Goal: Information Seeking & Learning: Learn about a topic

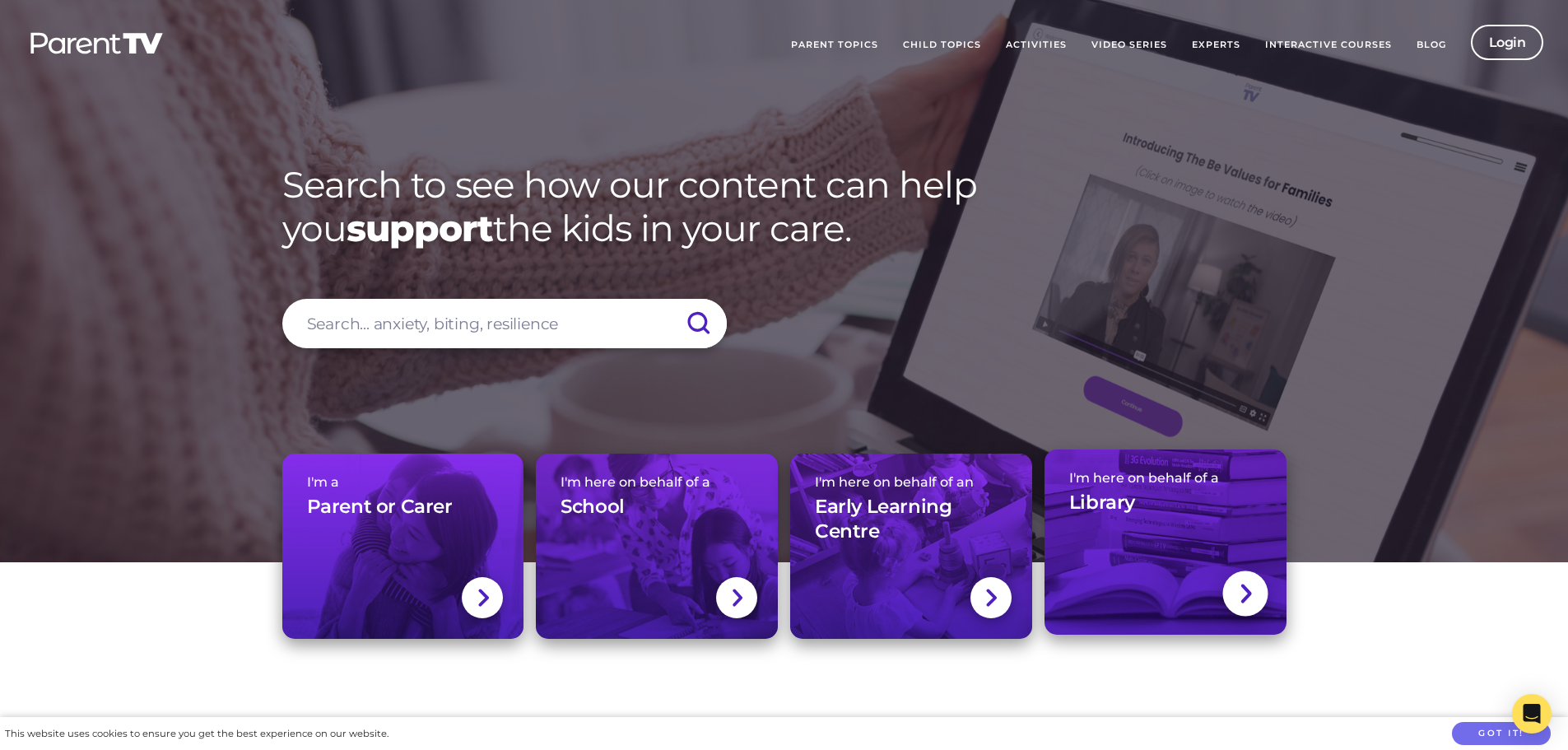
click at [1140, 564] on link "I'm here on behalf of a Library" at bounding box center [1165, 542] width 242 height 185
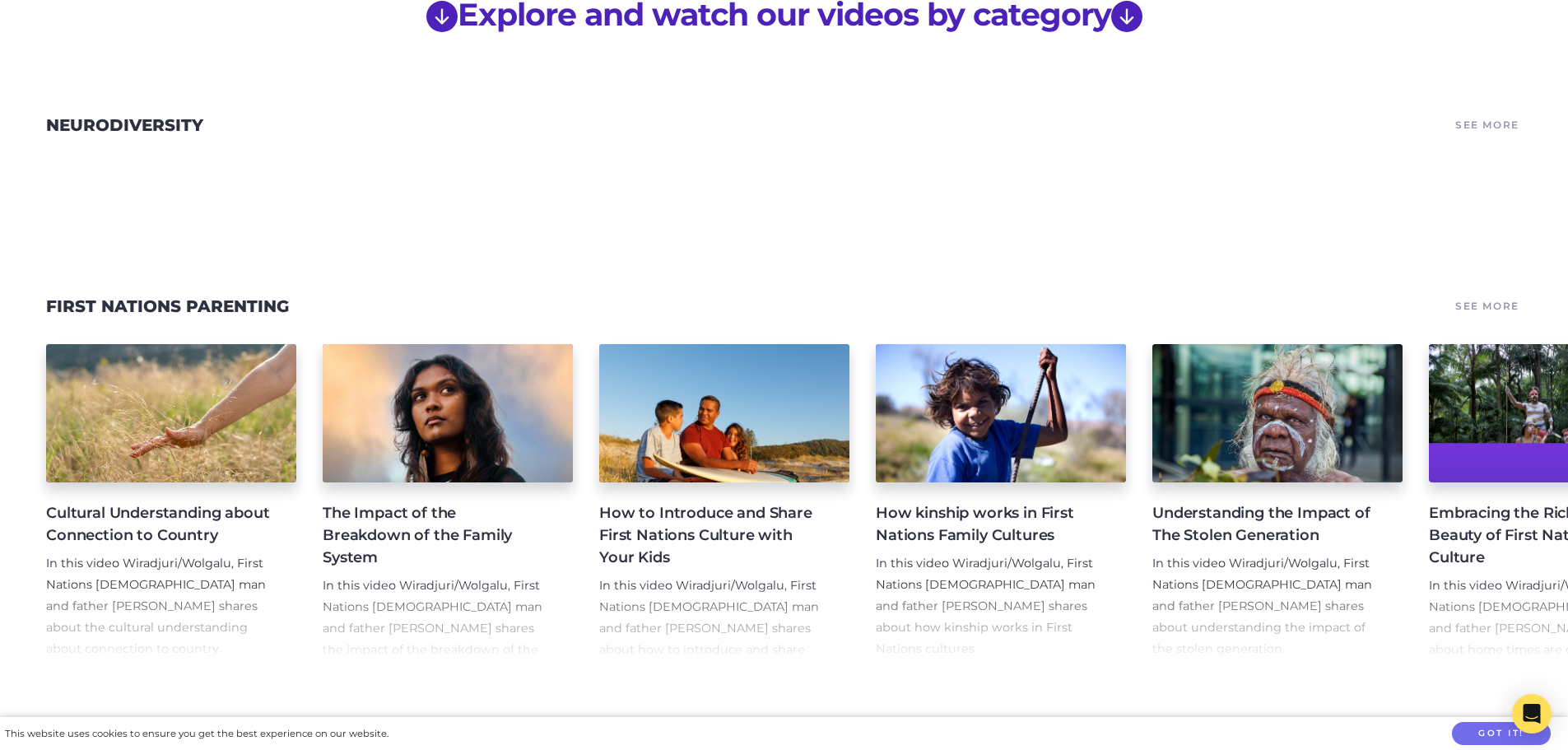
scroll to position [1482, 0]
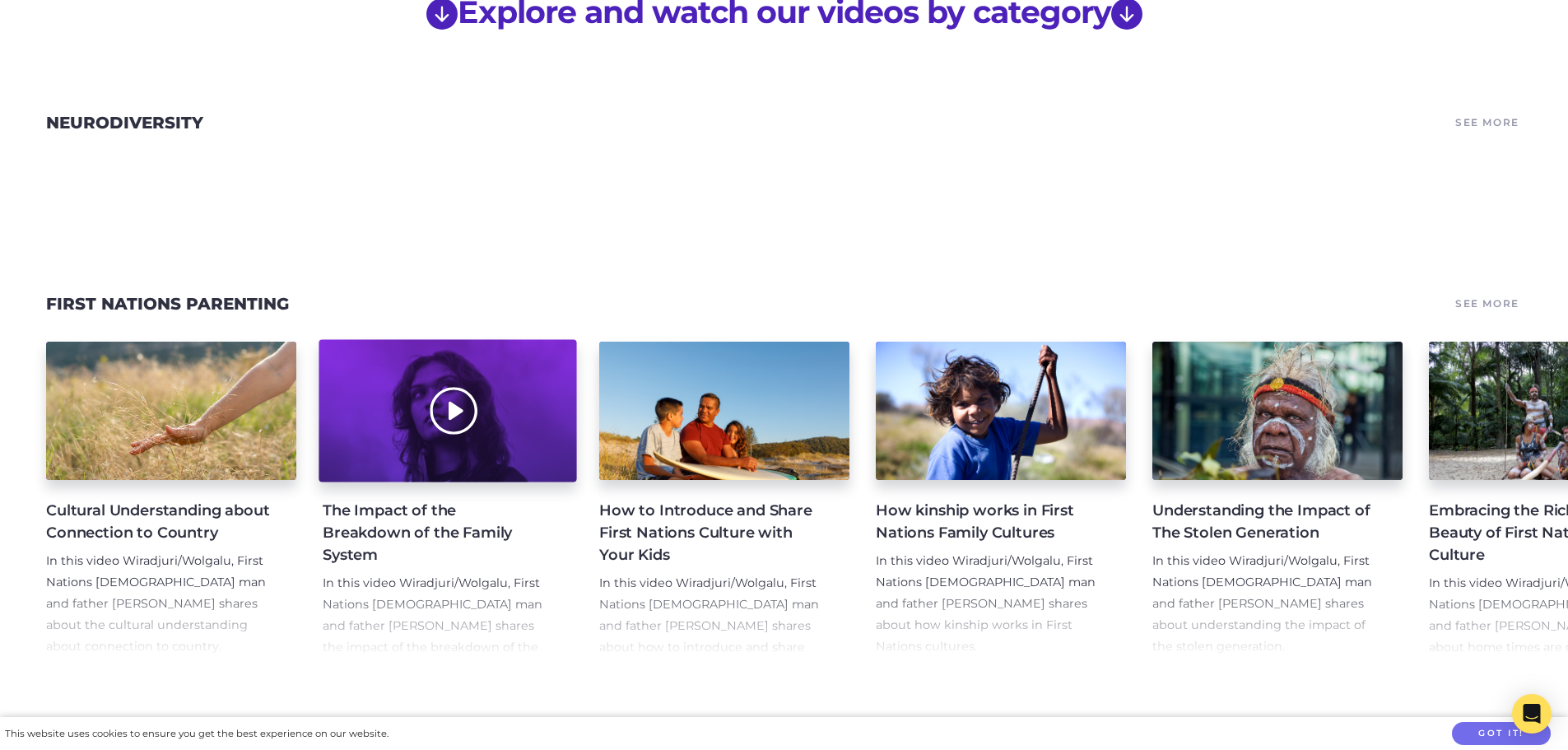
click at [443, 387] on div at bounding box center [447, 412] width 258 height 143
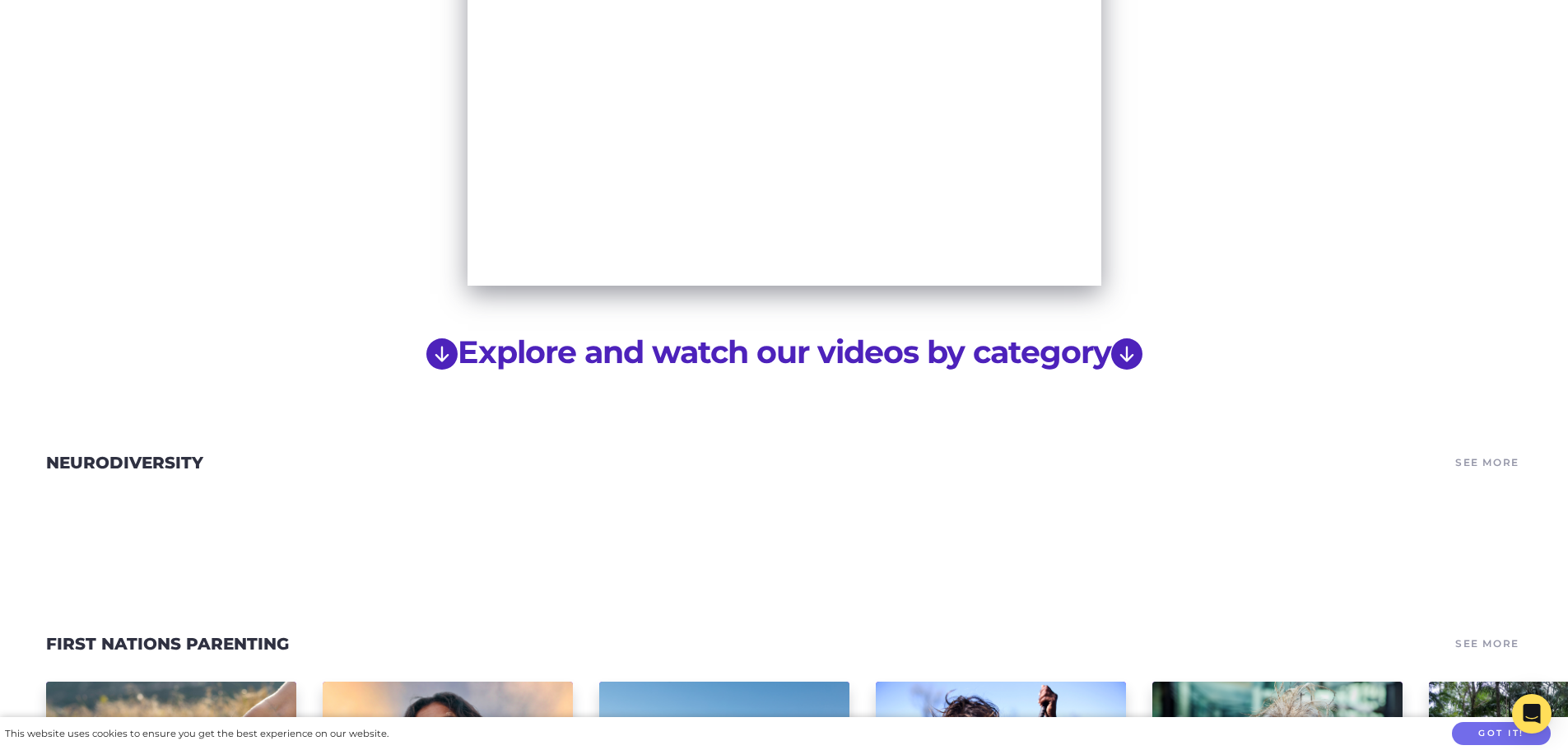
scroll to position [1153, 0]
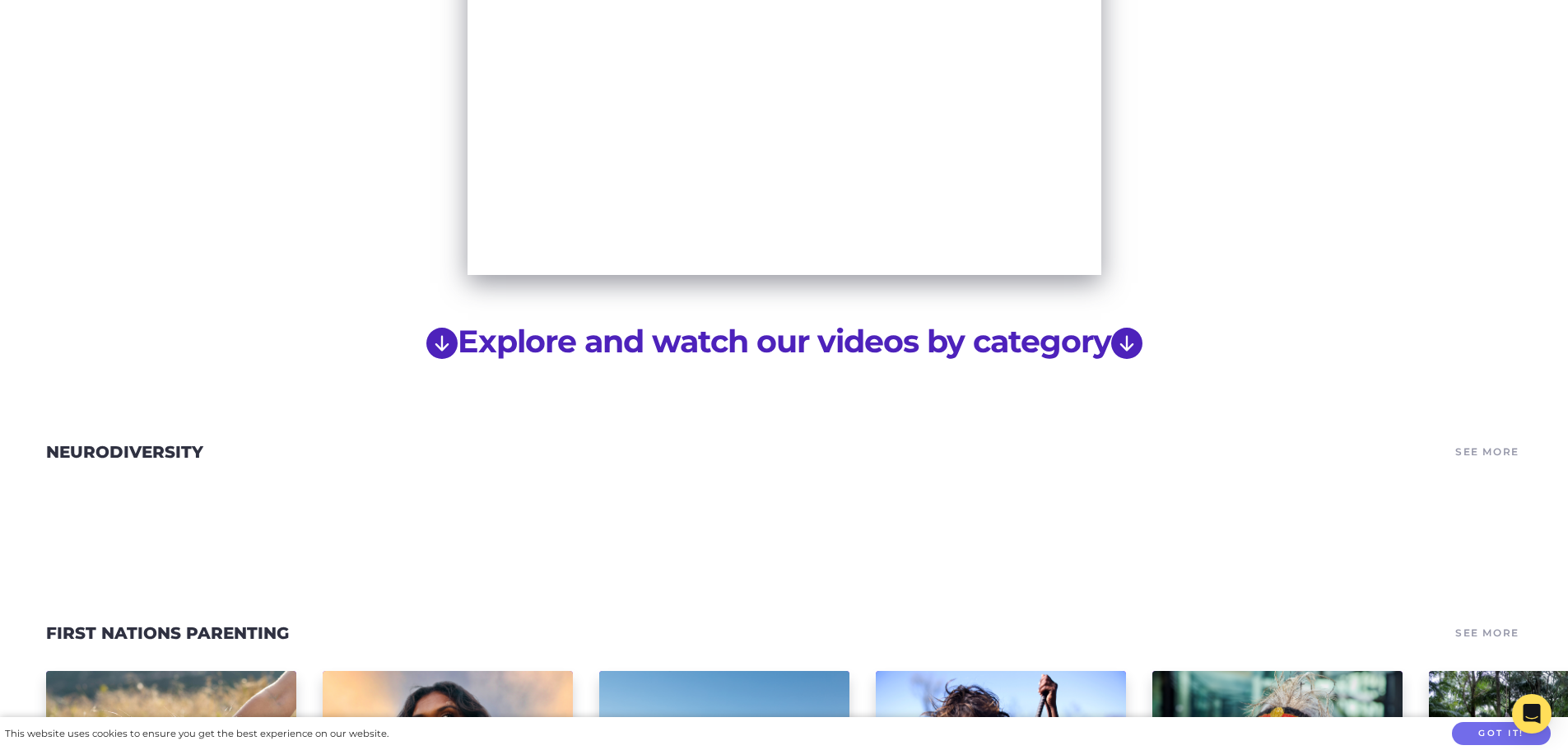
click at [1476, 440] on link "See More" at bounding box center [1487, 452] width 69 height 23
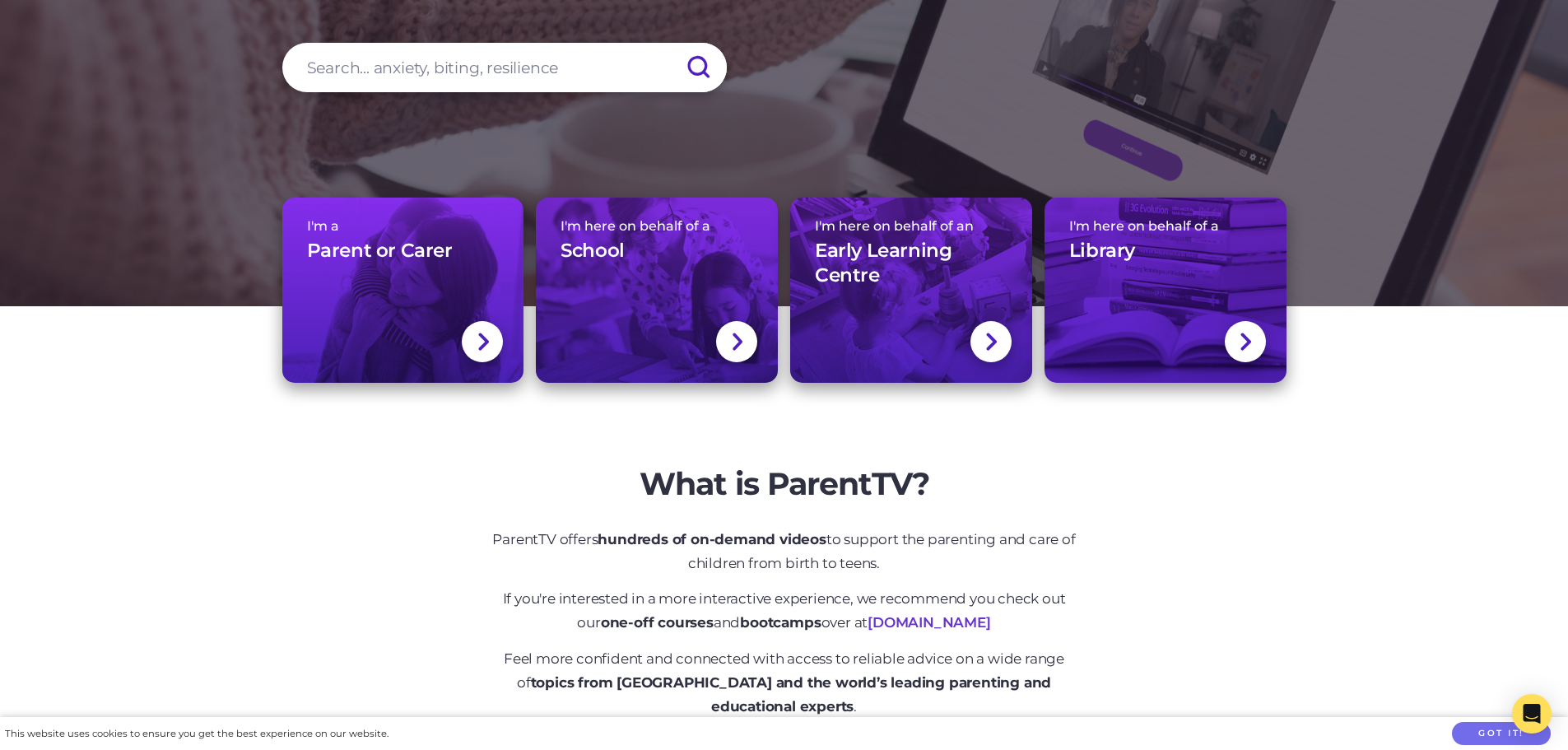
scroll to position [247, 0]
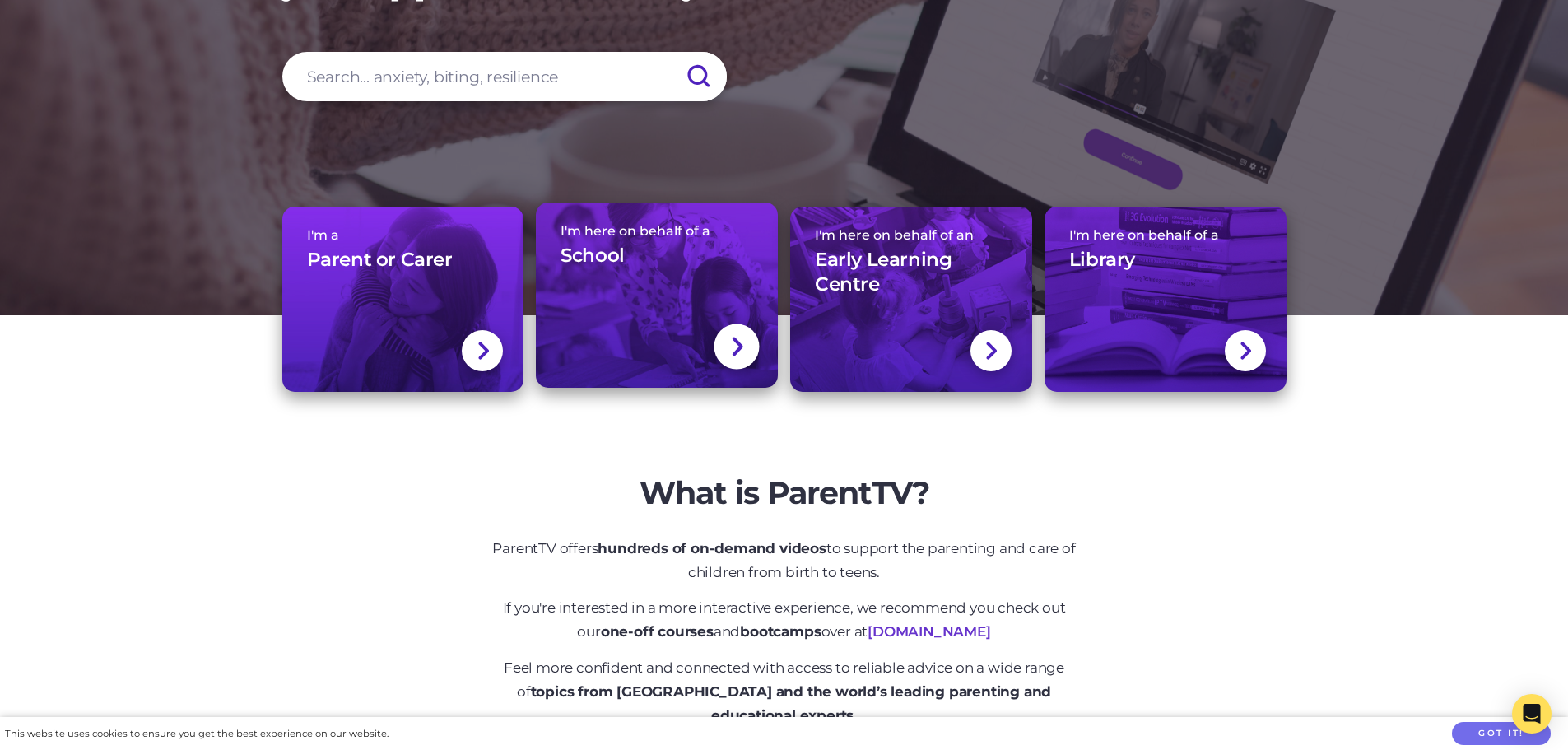
click at [670, 284] on link "I'm here on behalf of a School" at bounding box center [657, 295] width 242 height 185
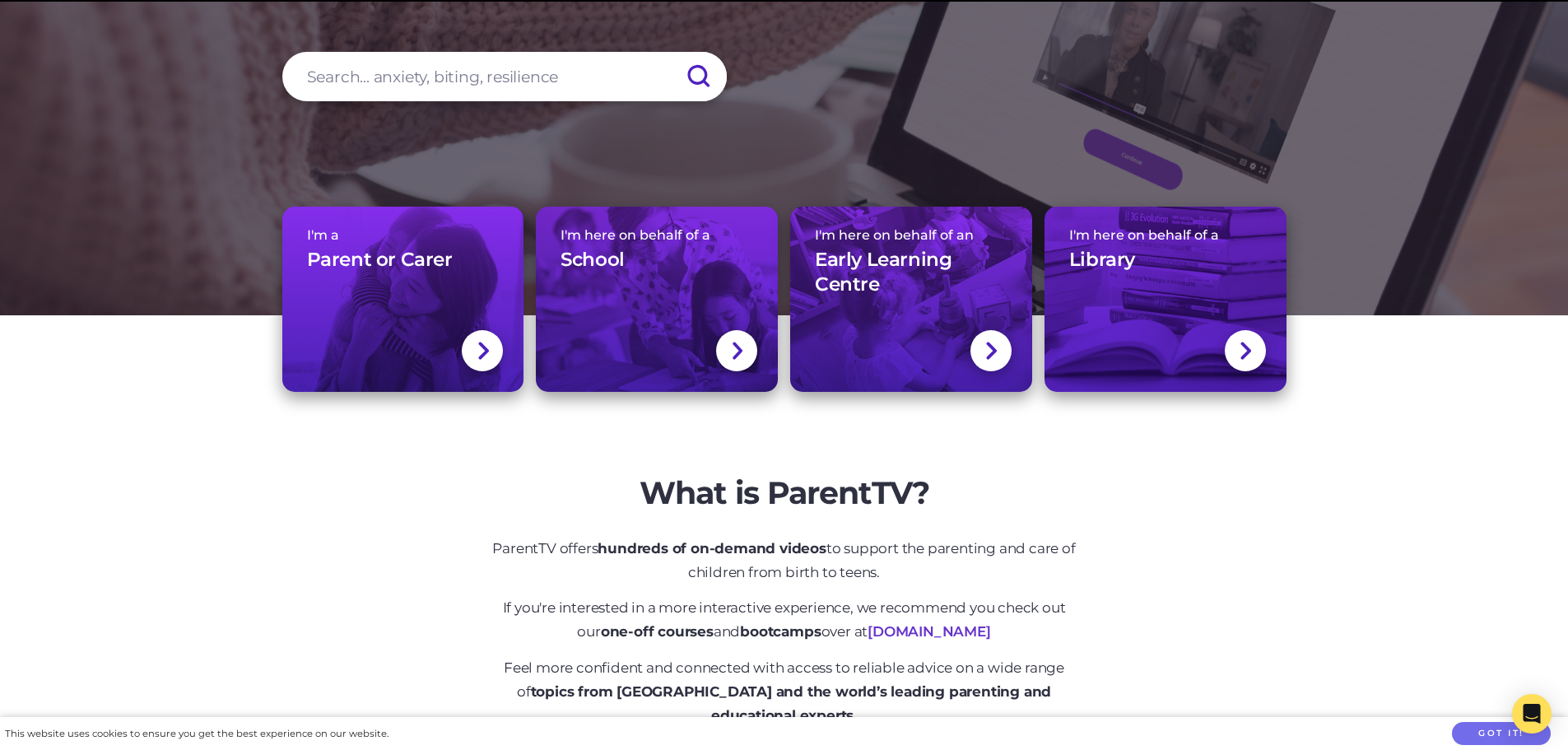
scroll to position [247, 0]
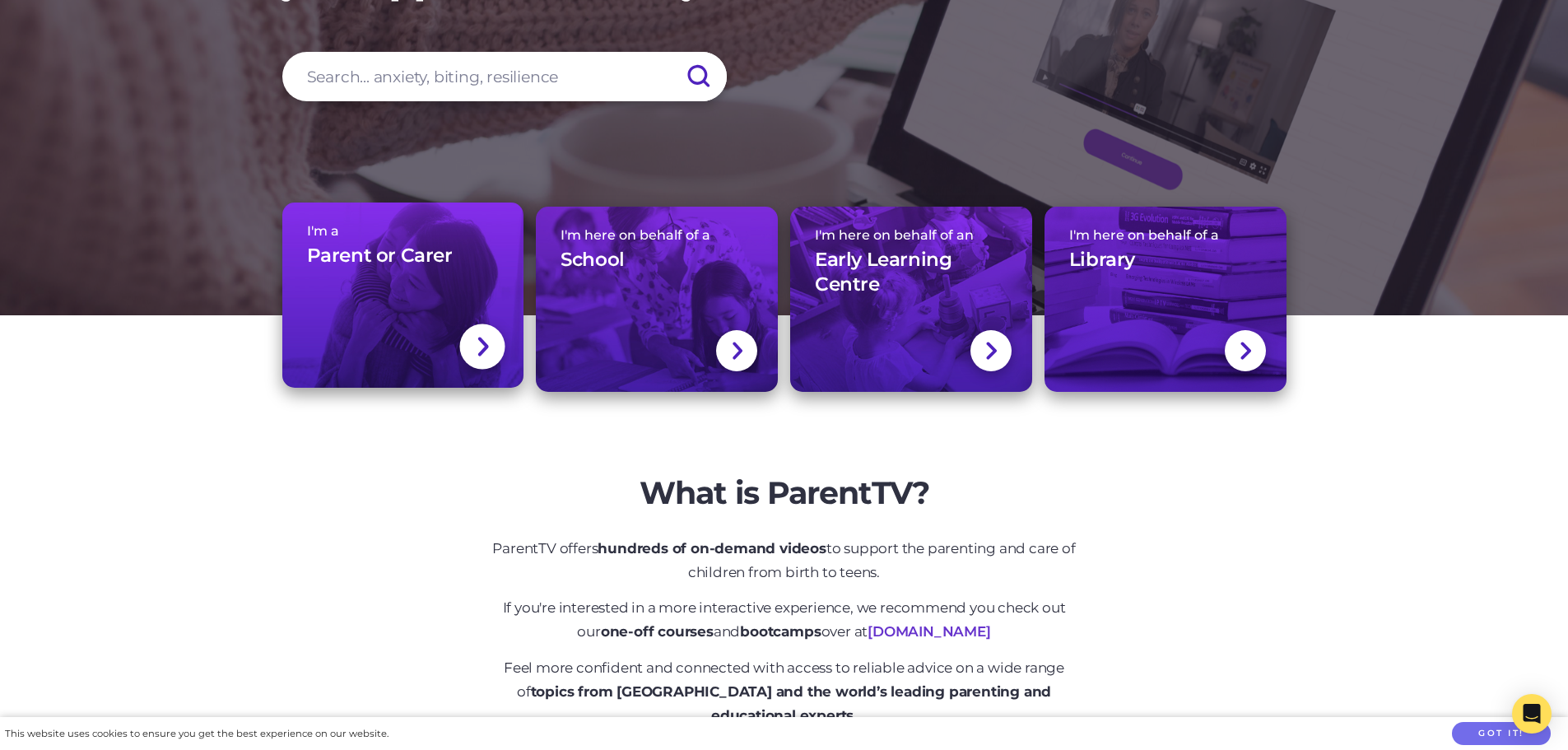
click at [421, 309] on link "I'm a Parent or Carer" at bounding box center [403, 295] width 242 height 185
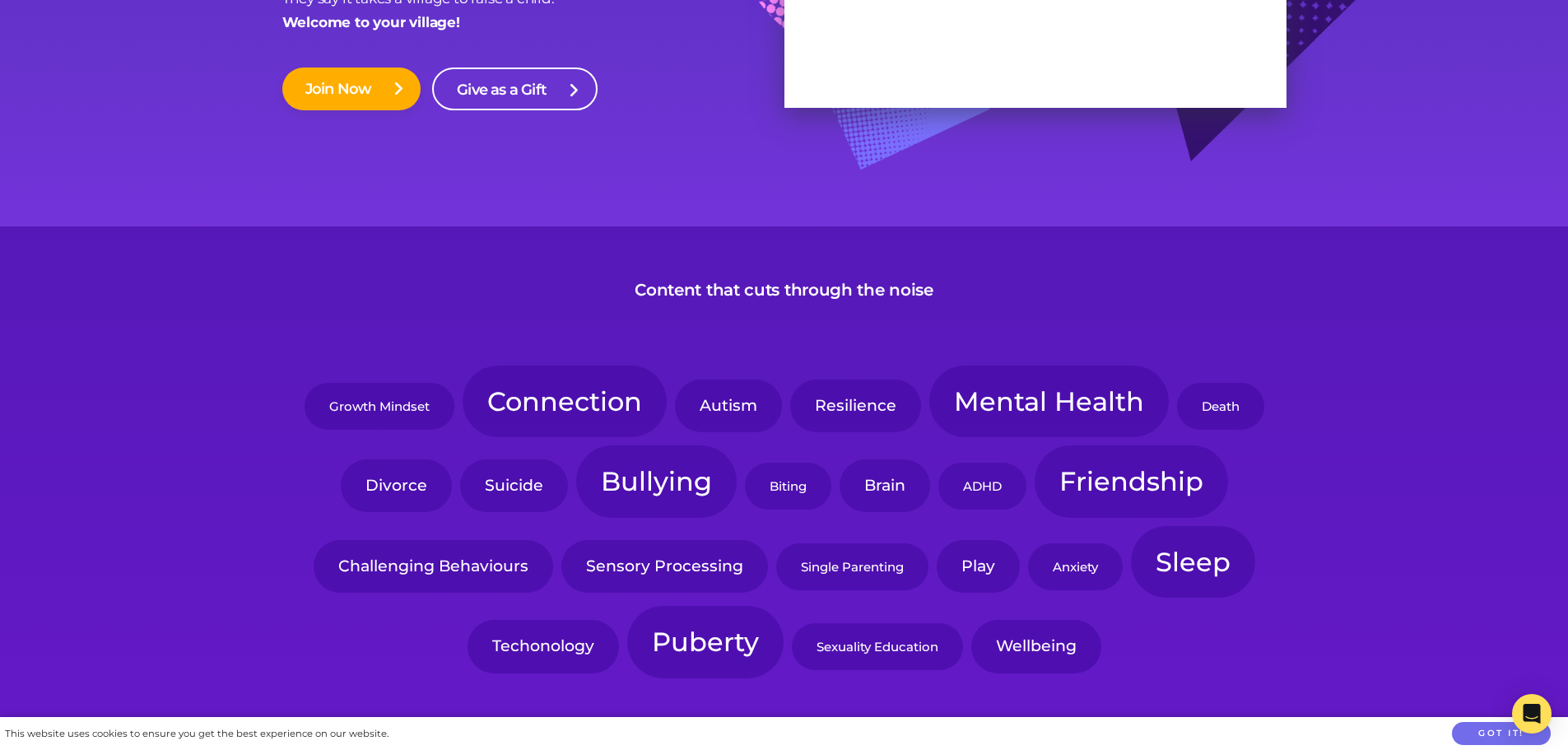
scroll to position [164, 0]
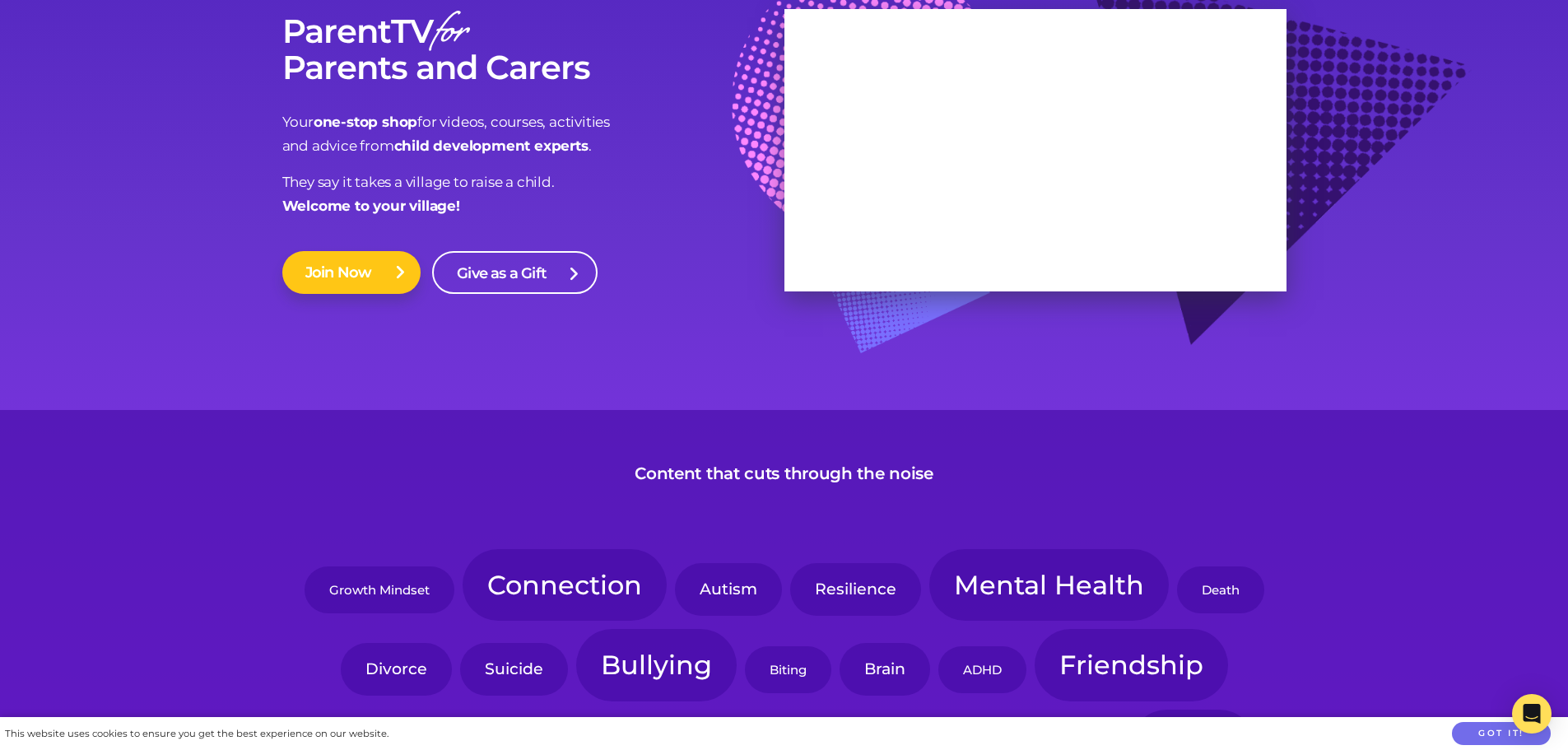
click at [365, 279] on link "Join Now" at bounding box center [352, 272] width 139 height 43
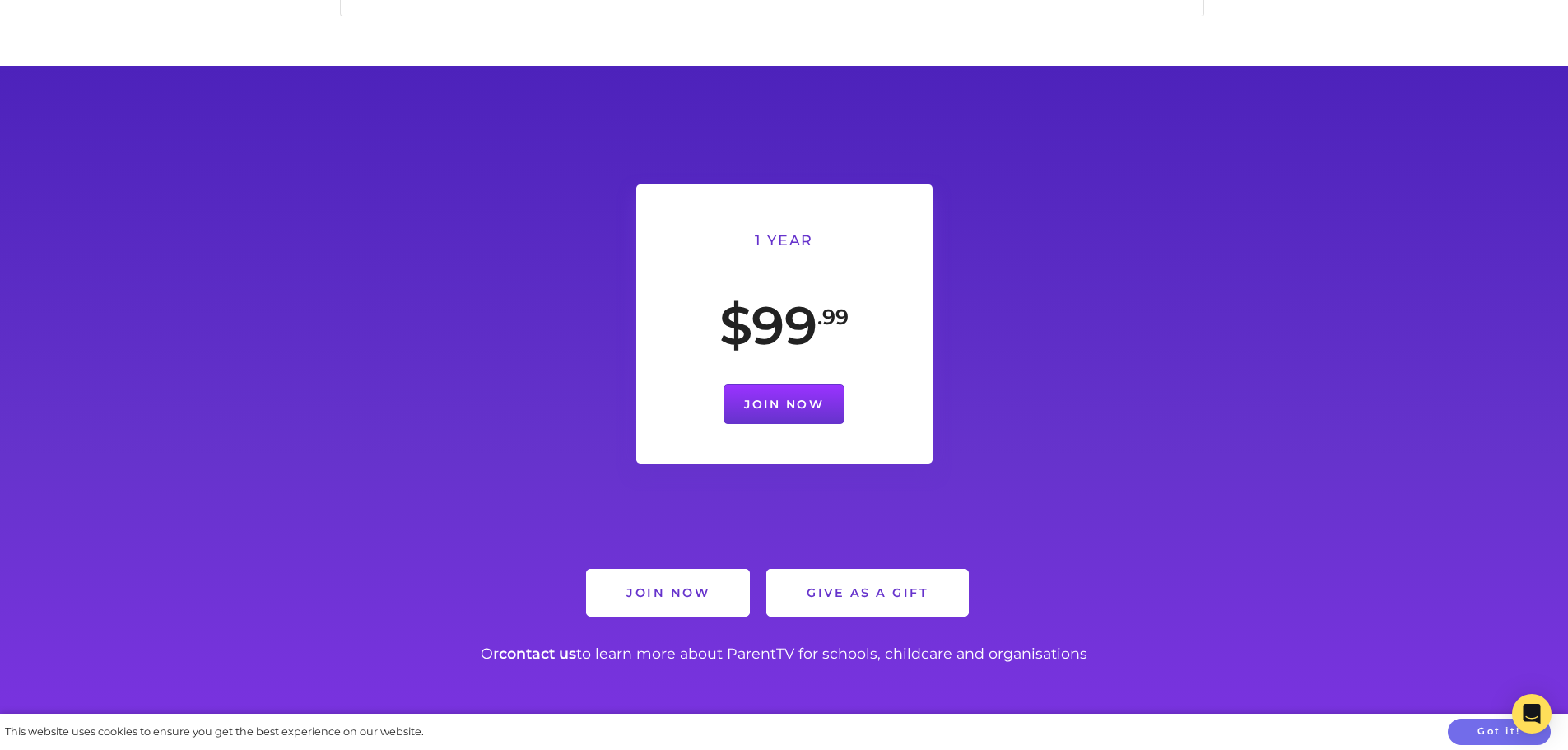
scroll to position [659, 0]
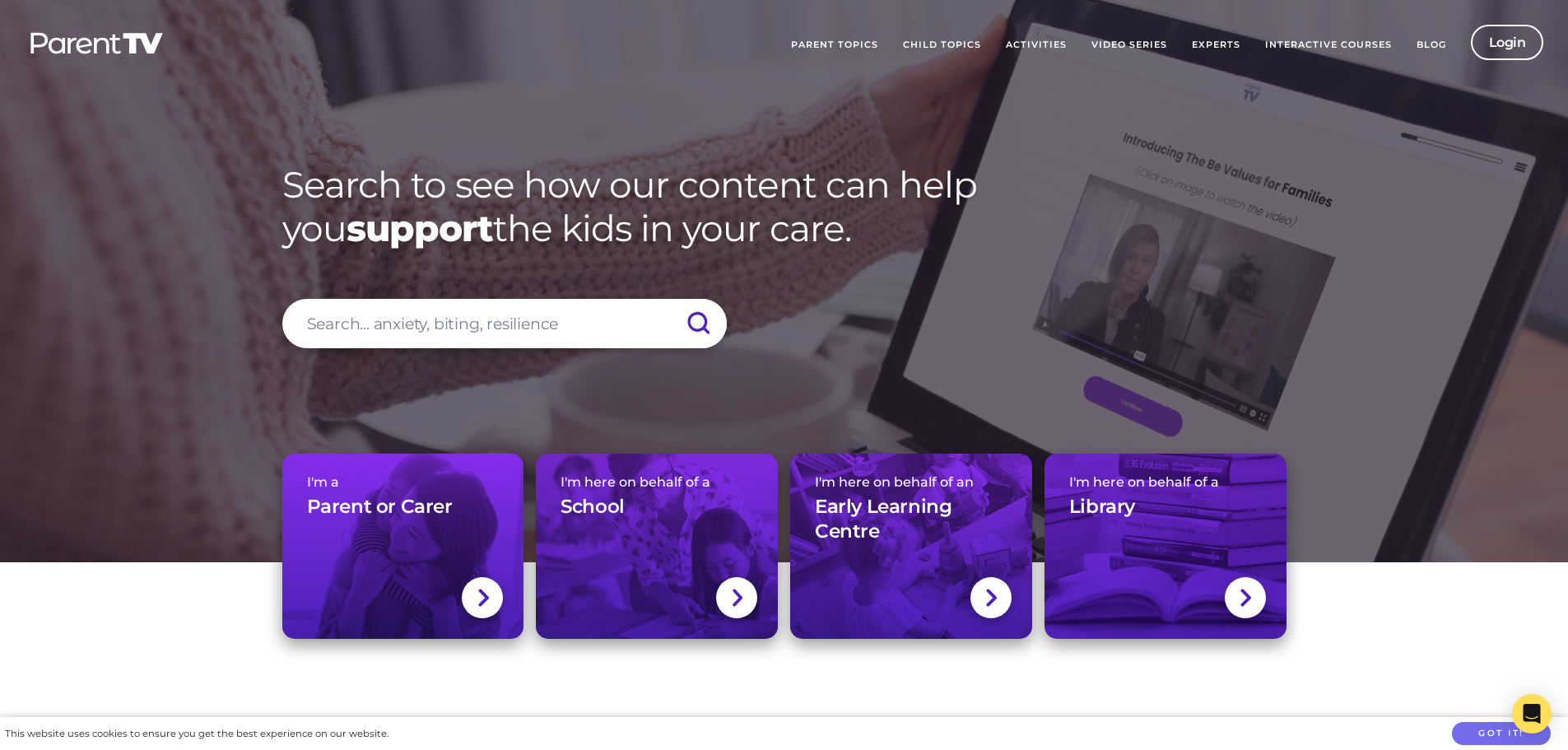
click at [1044, 44] on link "Activities" at bounding box center [1036, 45] width 86 height 41
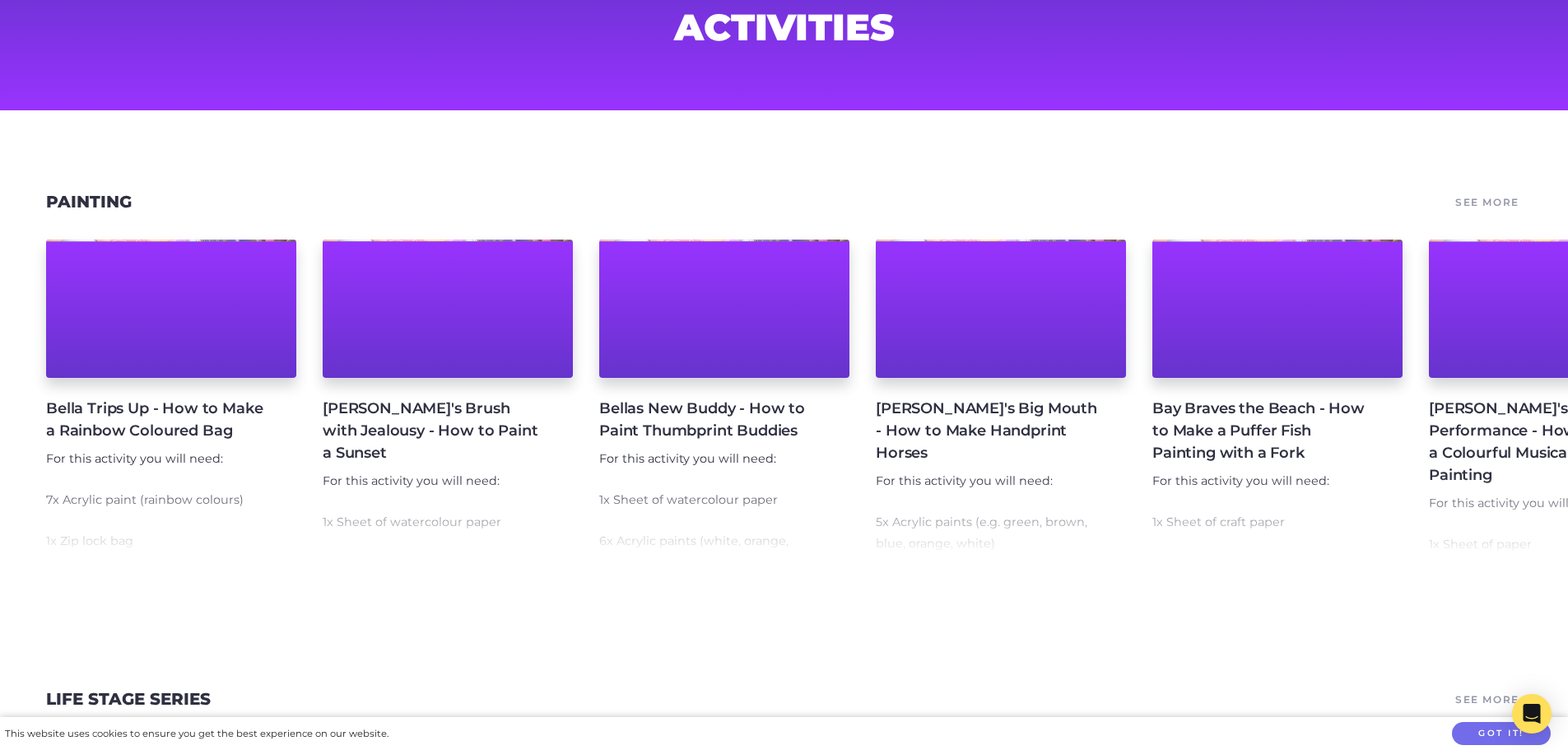
scroll to position [164, 0]
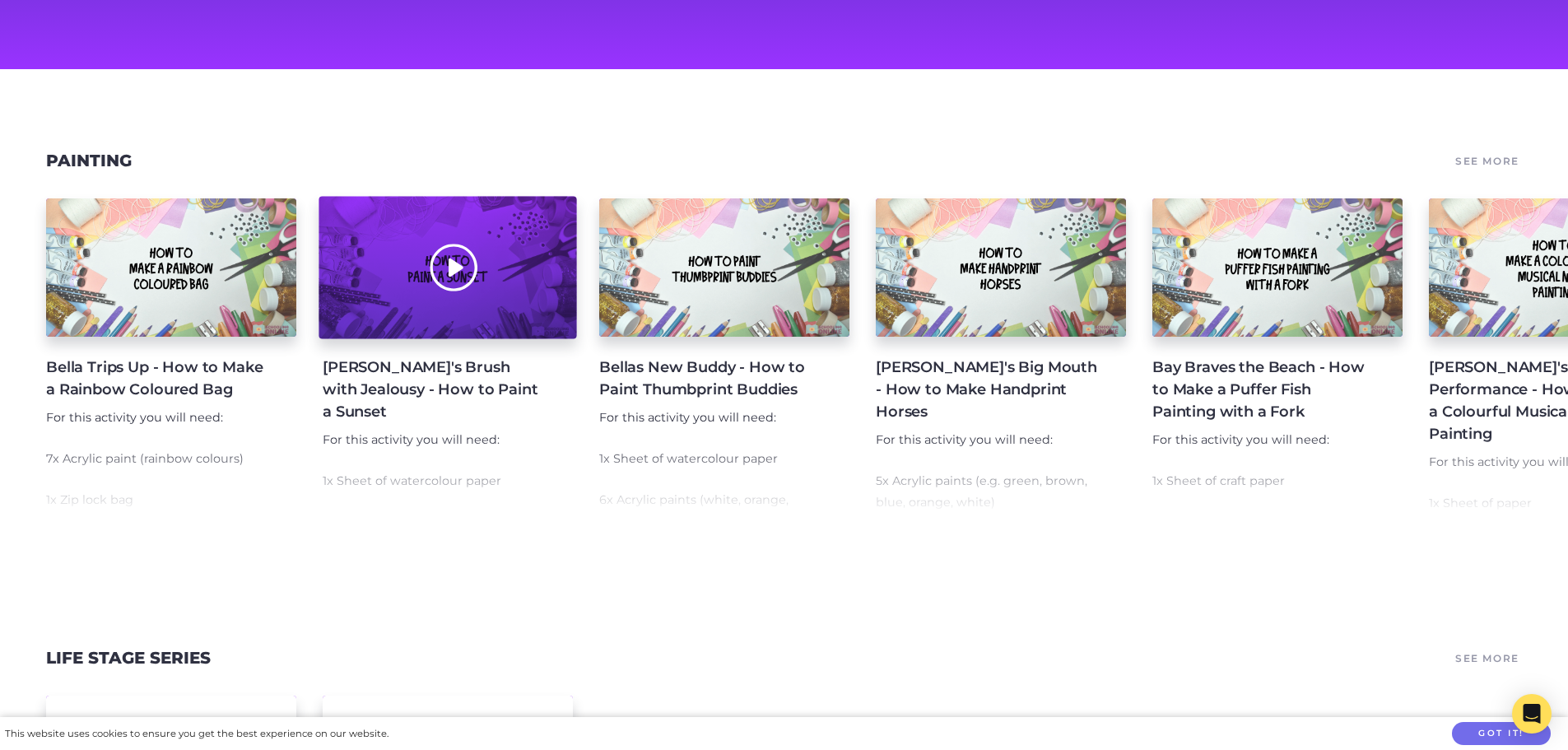
click at [466, 278] on div at bounding box center [447, 268] width 258 height 143
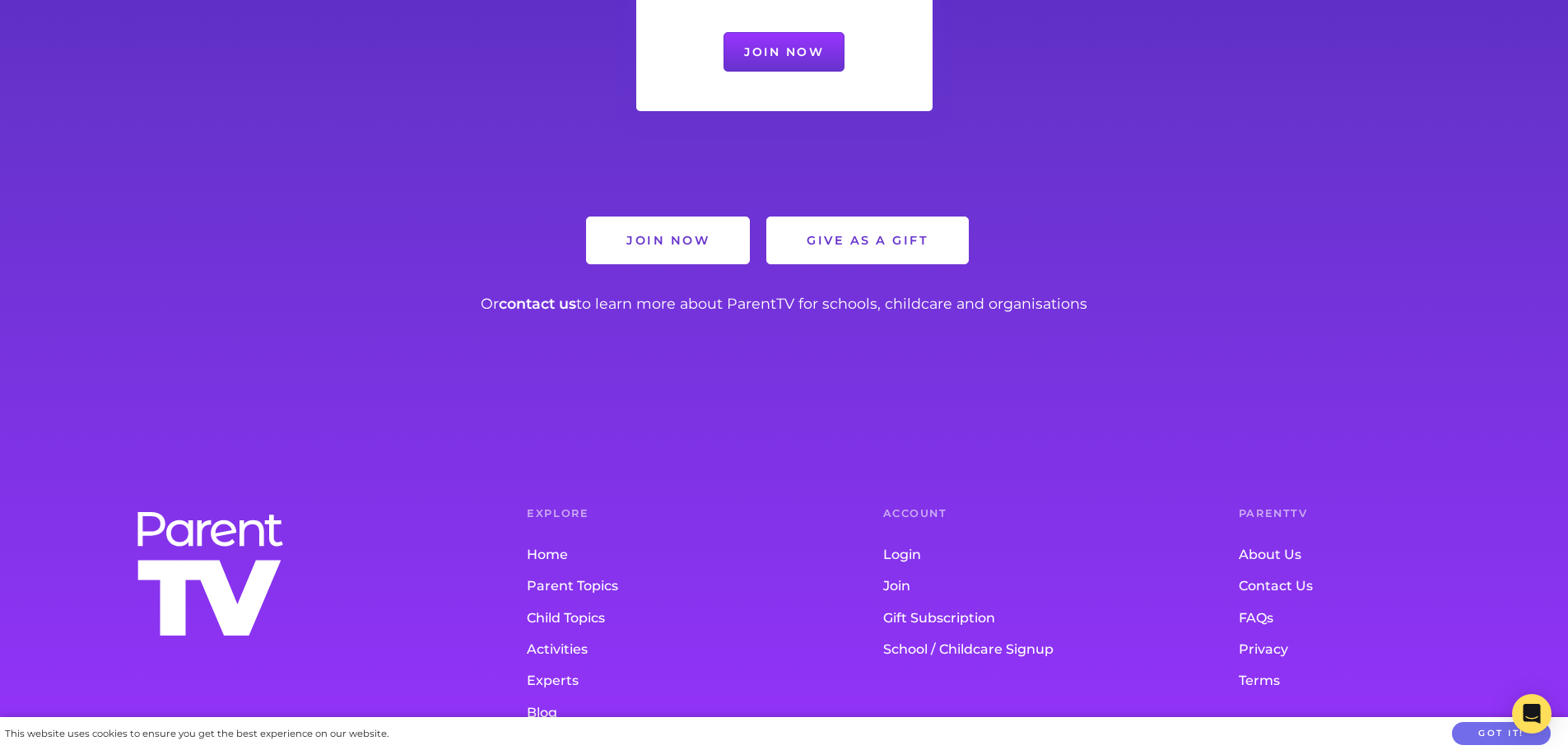
scroll to position [1971, 0]
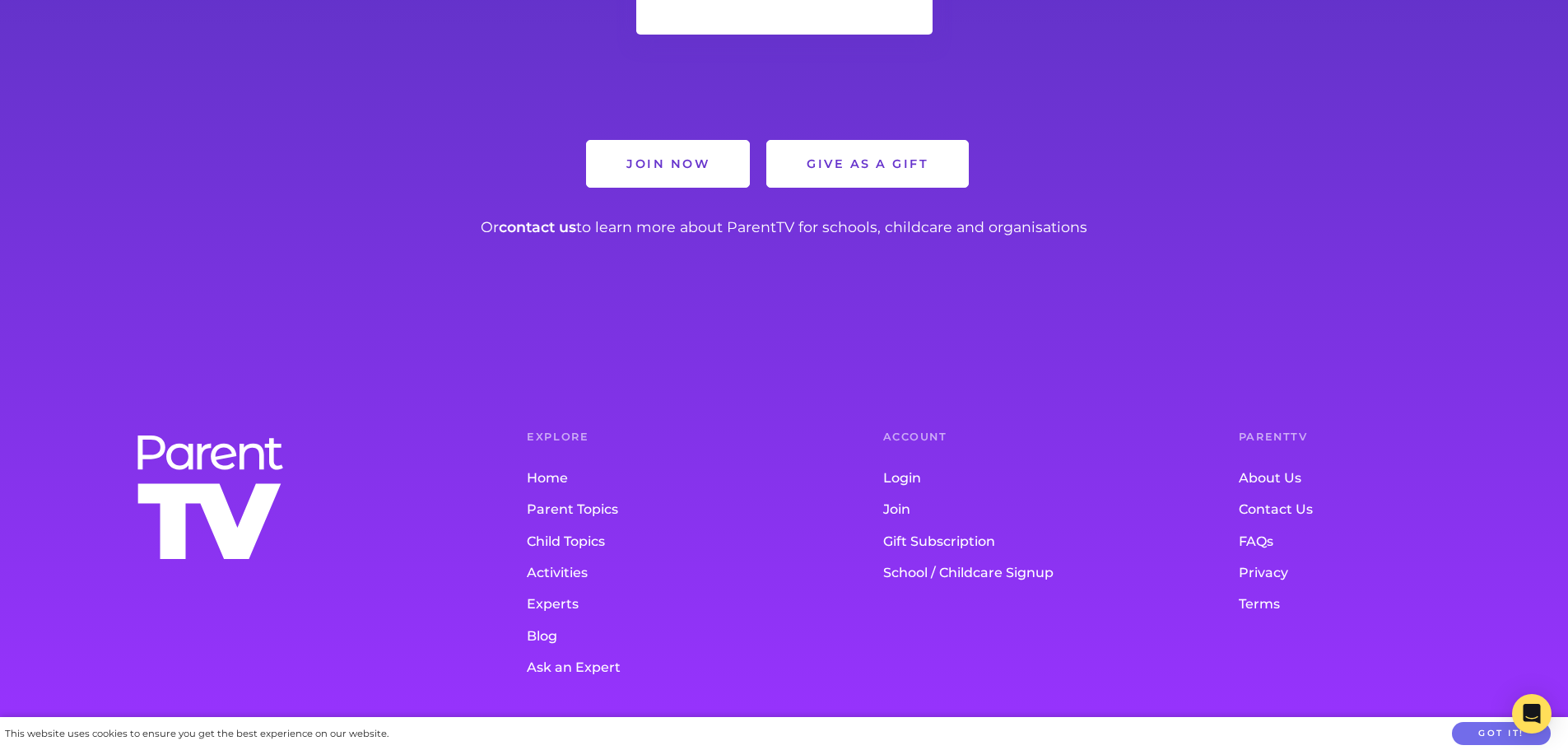
click at [963, 568] on link "School / Childcare Signup" at bounding box center [1027, 572] width 290 height 31
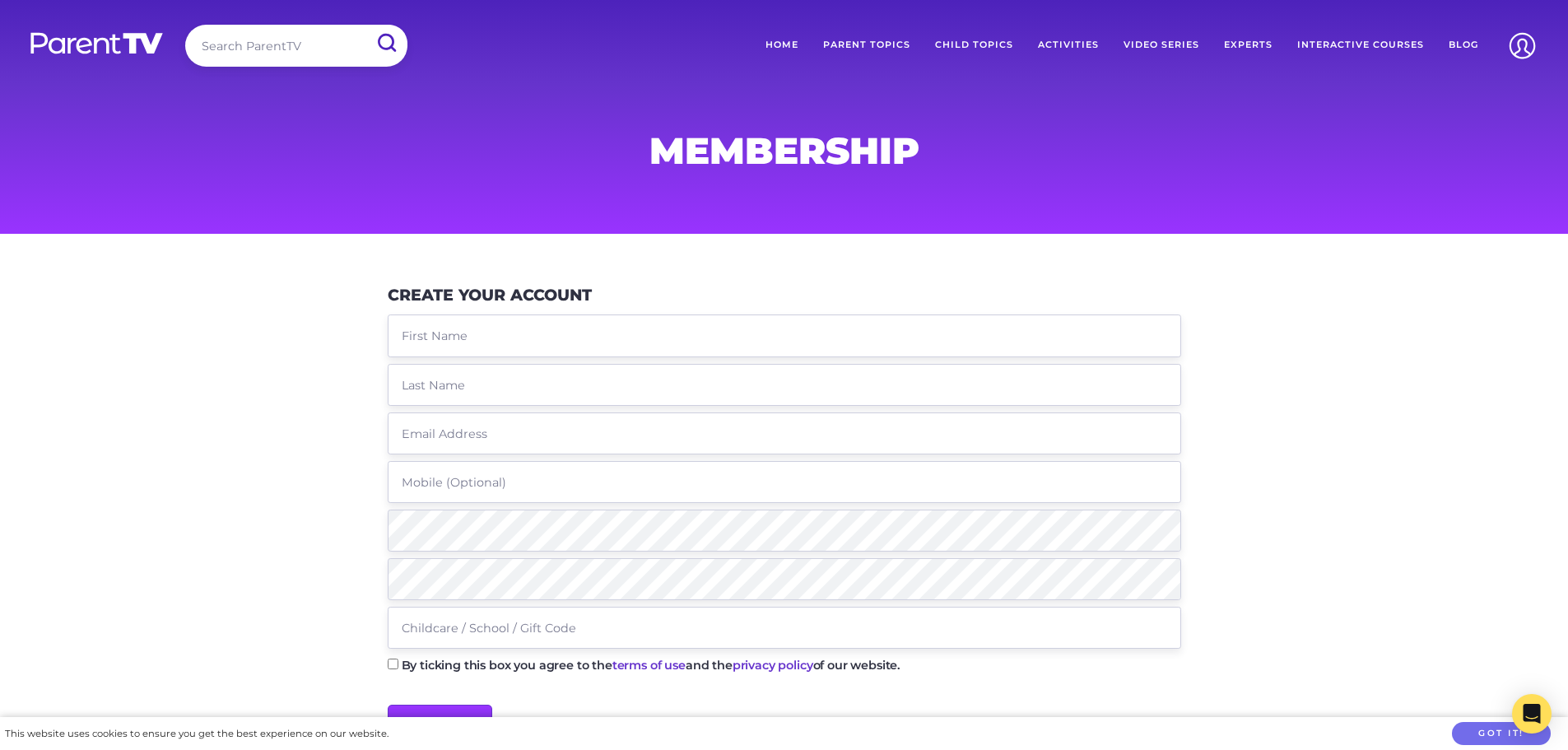
click at [795, 45] on link "Home" at bounding box center [781, 45] width 58 height 41
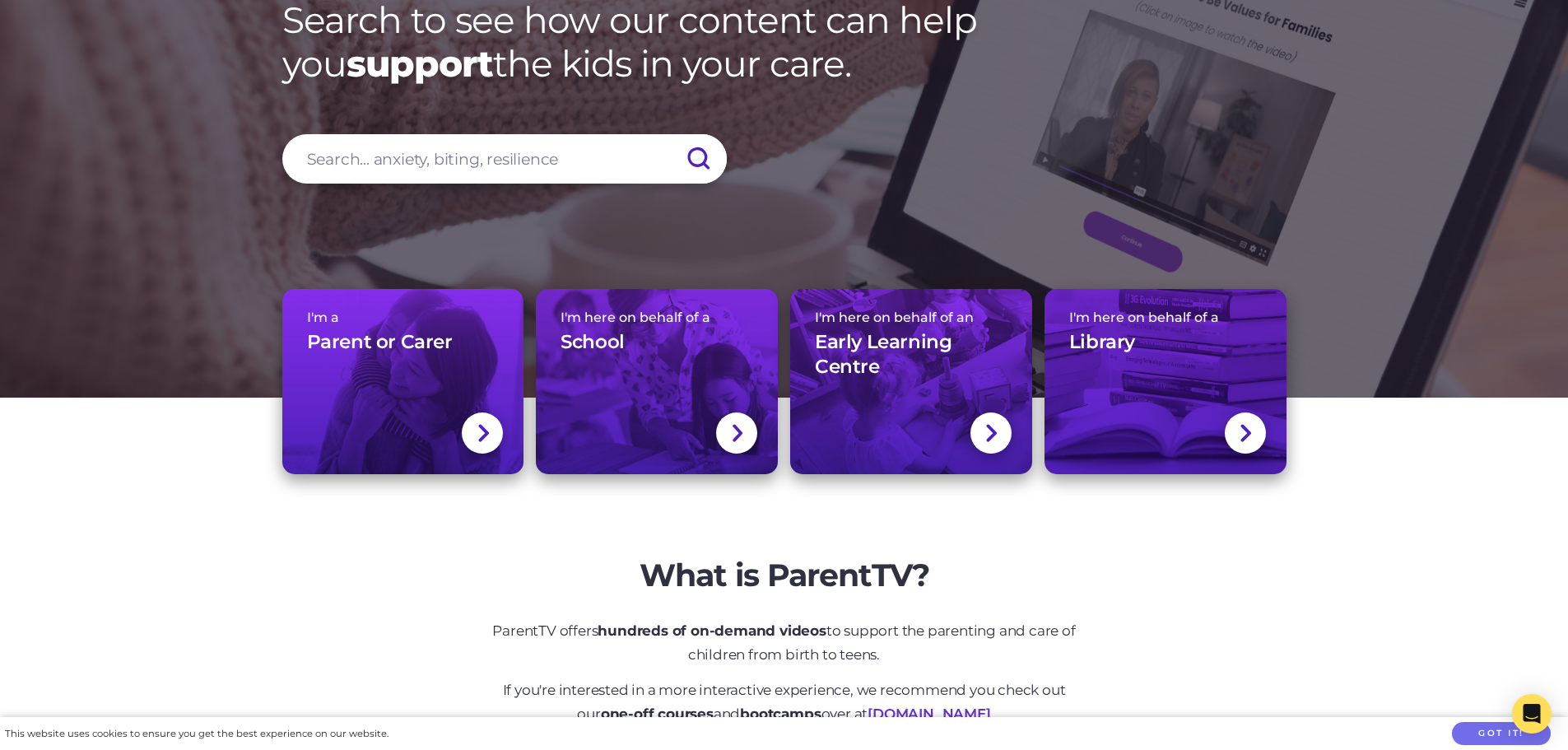
scroll to position [412, 0]
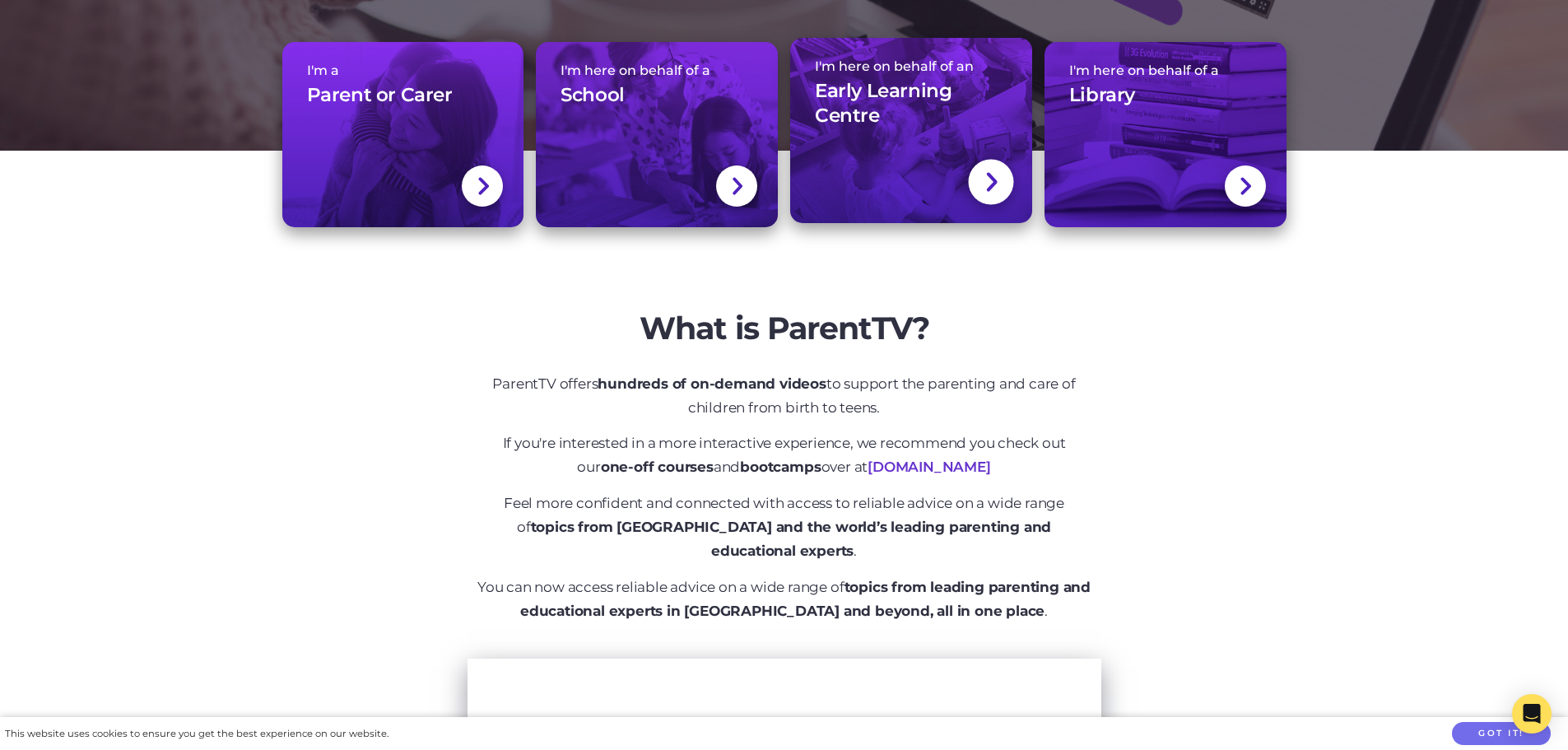
click at [876, 163] on link "I'm here on behalf of an Early Learning Centre" at bounding box center [910, 130] width 242 height 185
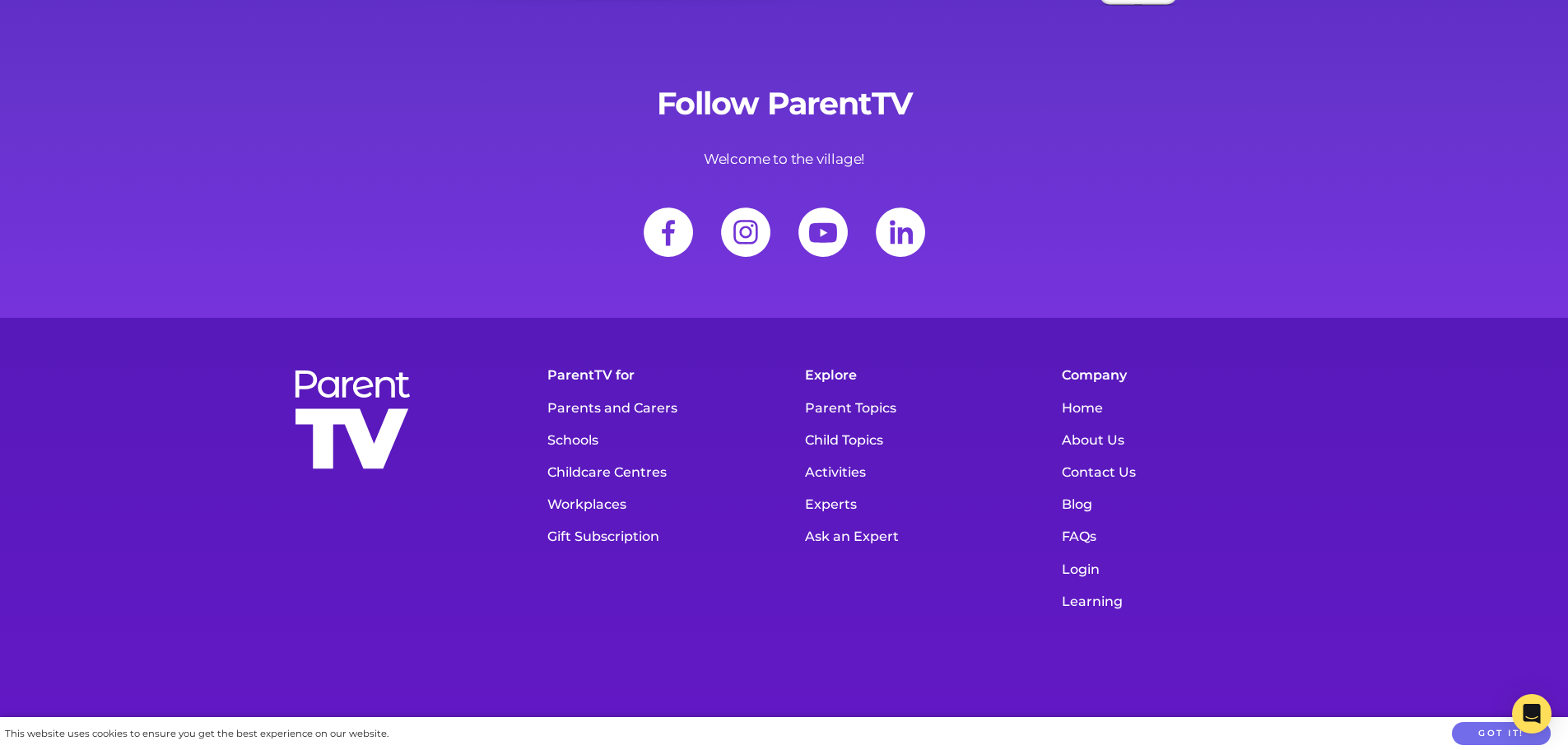
scroll to position [6587, 0]
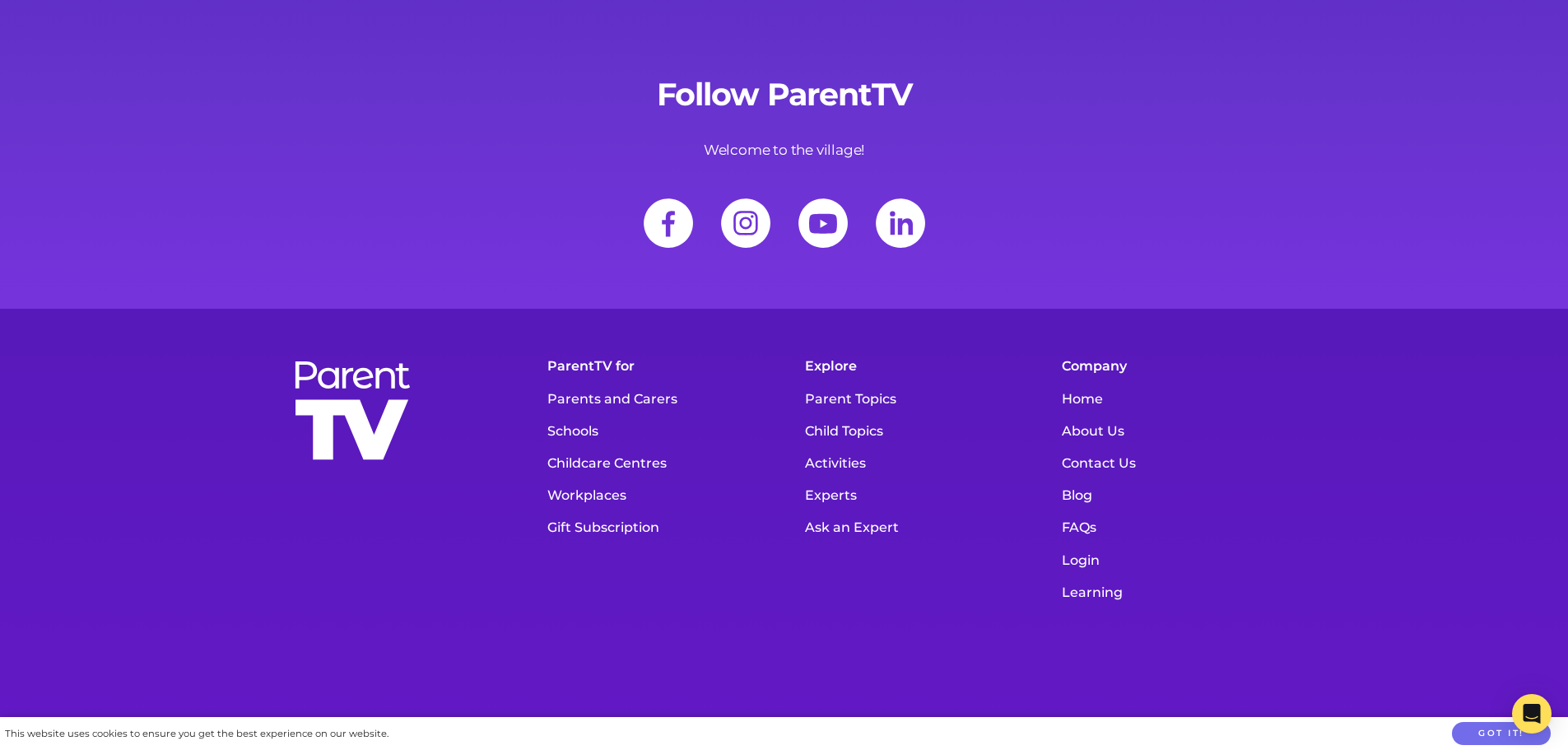
click at [586, 479] on link "Workplaces" at bounding box center [655, 495] width 233 height 32
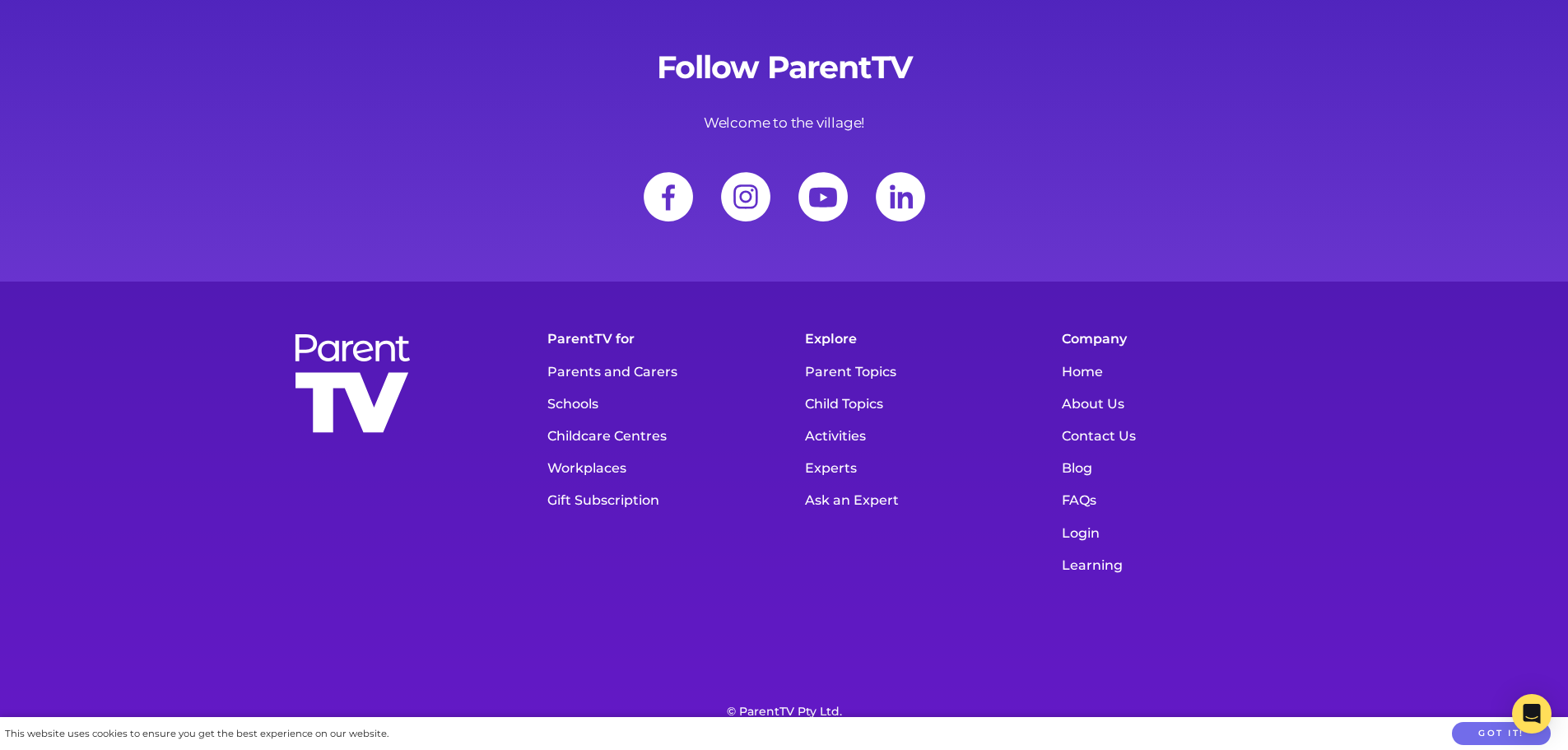
scroll to position [5739, 0]
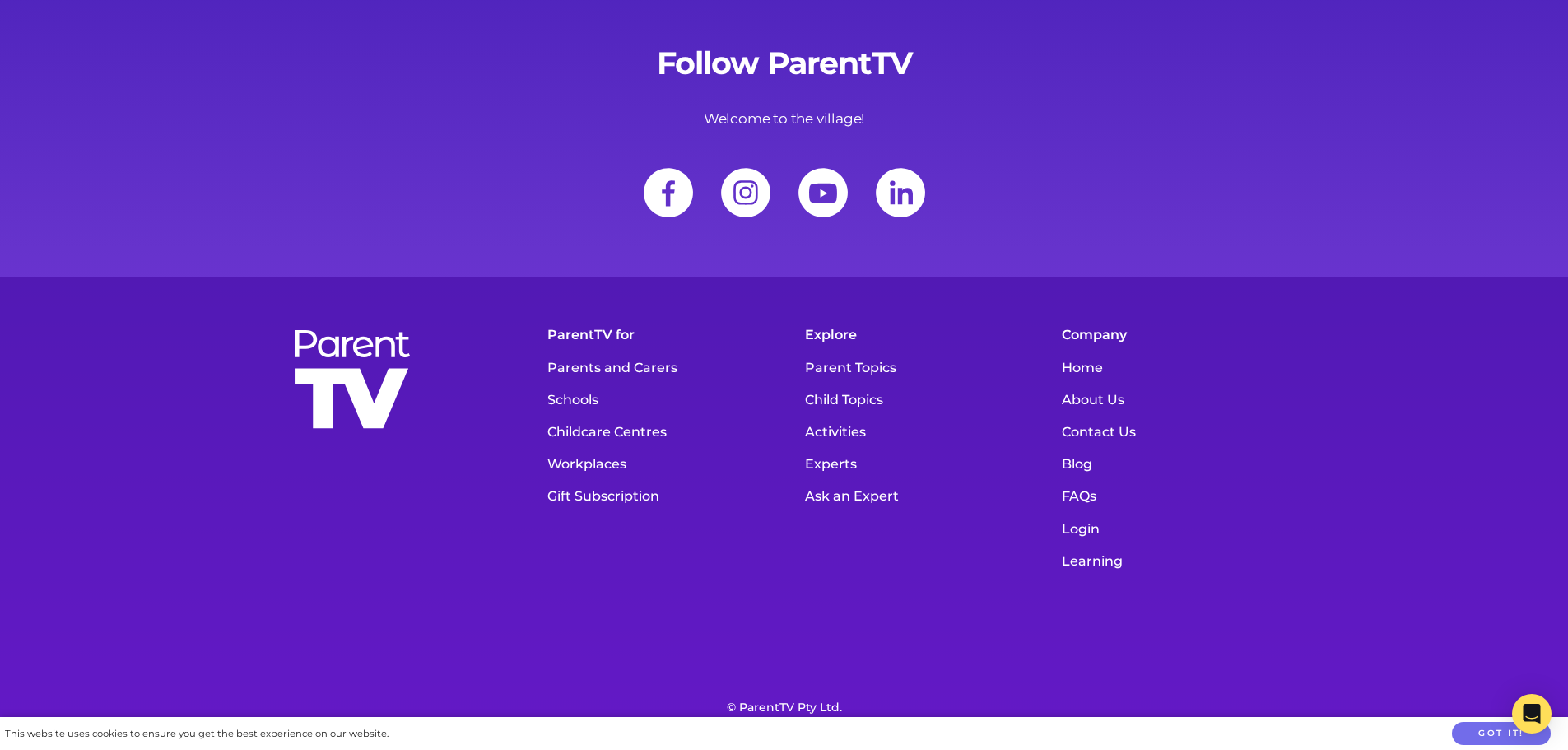
click at [1068, 480] on link "FAQs" at bounding box center [1170, 496] width 233 height 32
